Goal: Task Accomplishment & Management: Manage account settings

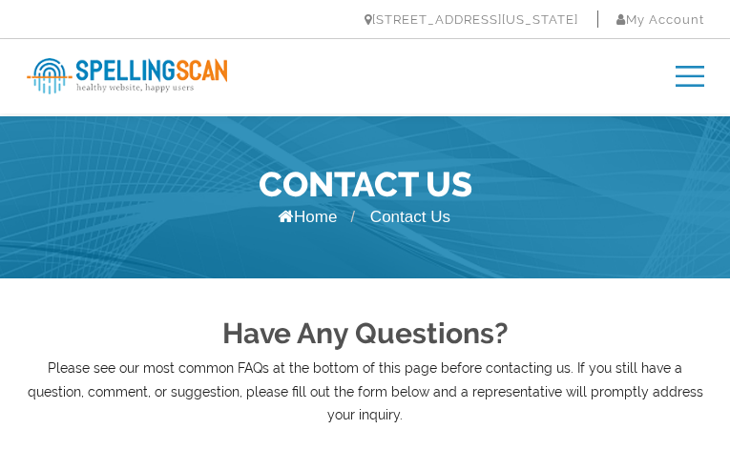
type input "qqsVeFdNx"
type input "[EMAIL_ADDRESS][DOMAIN_NAME]"
type input "ycCTwcKARZwTRjG"
type input "nPTrelplJz"
